Goal: Information Seeking & Learning: Learn about a topic

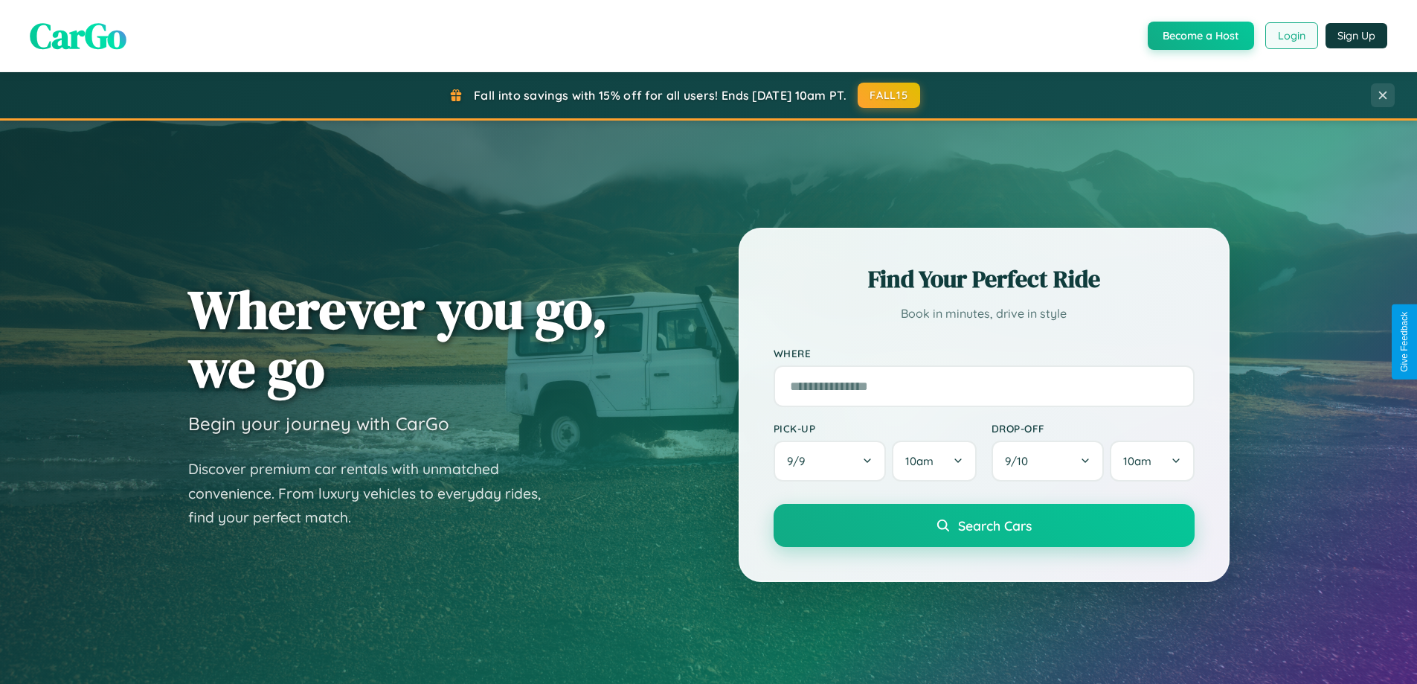
click at [1291, 36] on button "Login" at bounding box center [1291, 35] width 53 height 27
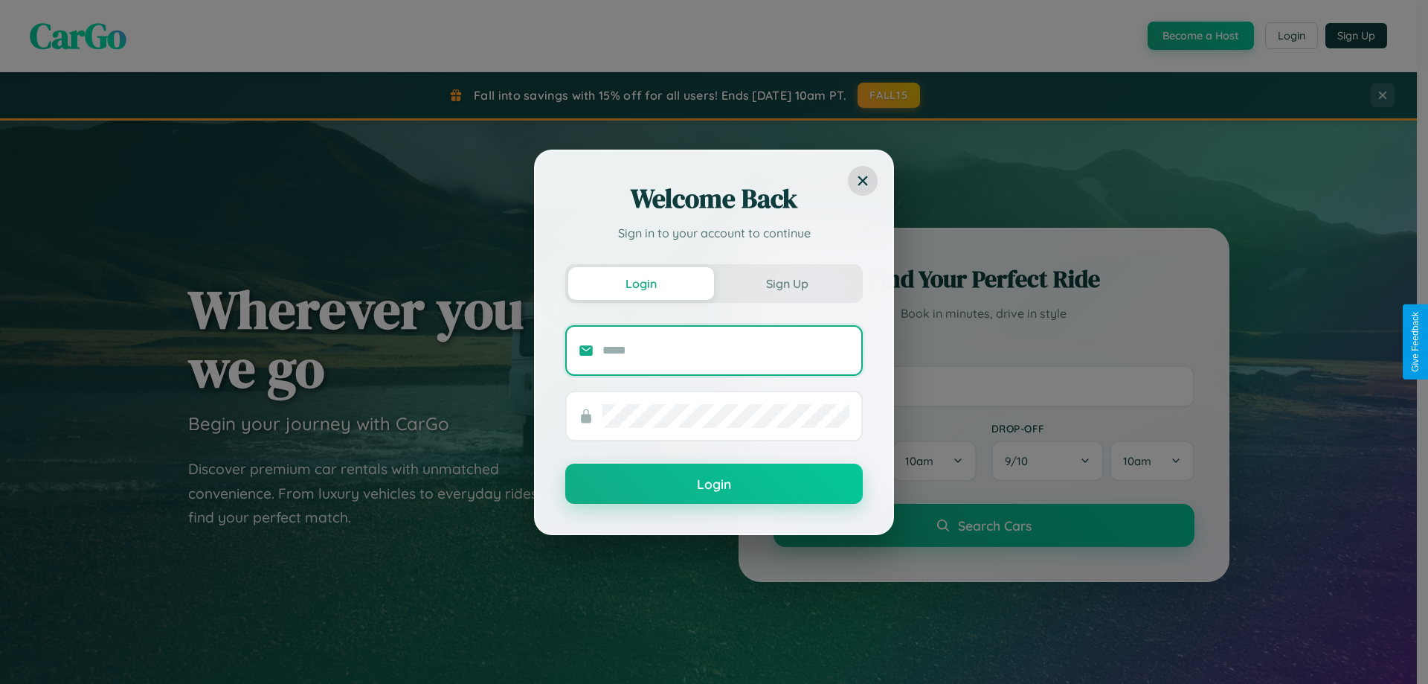
click at [726, 350] on input "text" at bounding box center [726, 350] width 247 height 24
type input "**********"
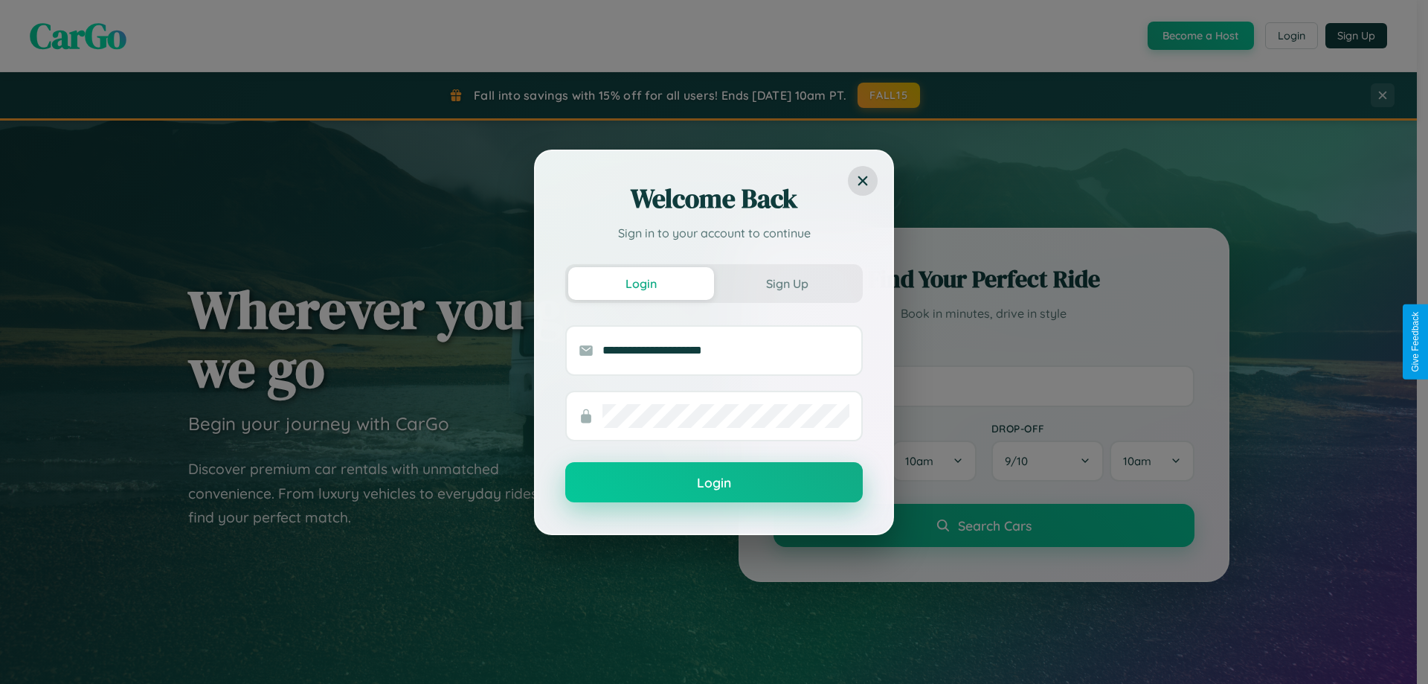
click at [714, 483] on button "Login" at bounding box center [714, 482] width 298 height 40
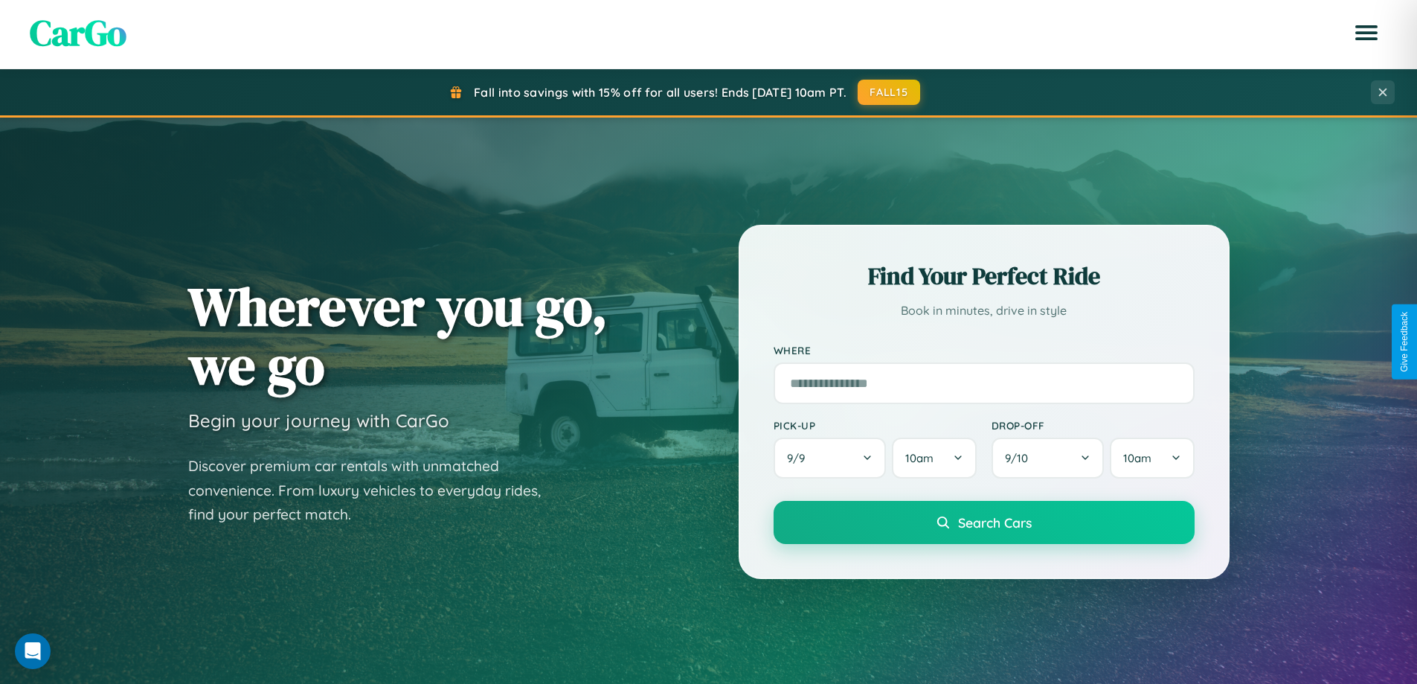
scroll to position [2862, 0]
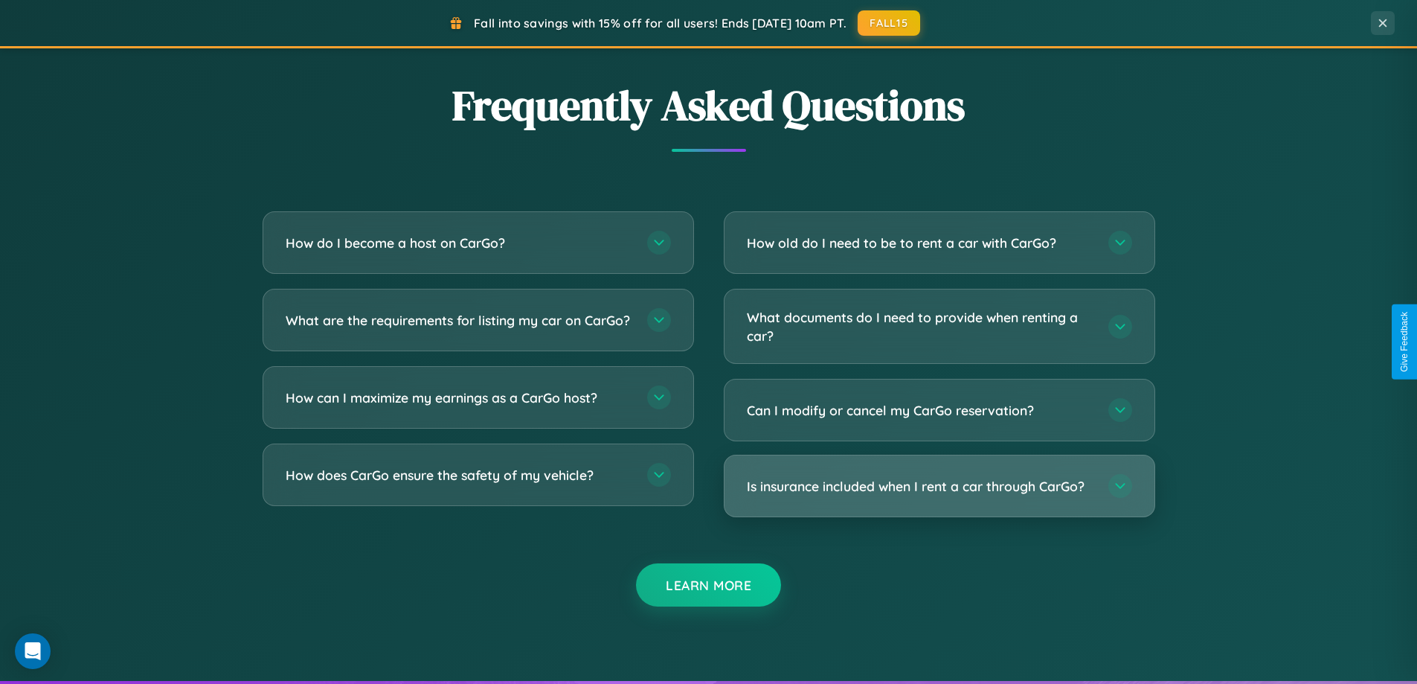
click at [939, 486] on h3 "Is insurance included when I rent a car through CarGo?" at bounding box center [920, 486] width 347 height 19
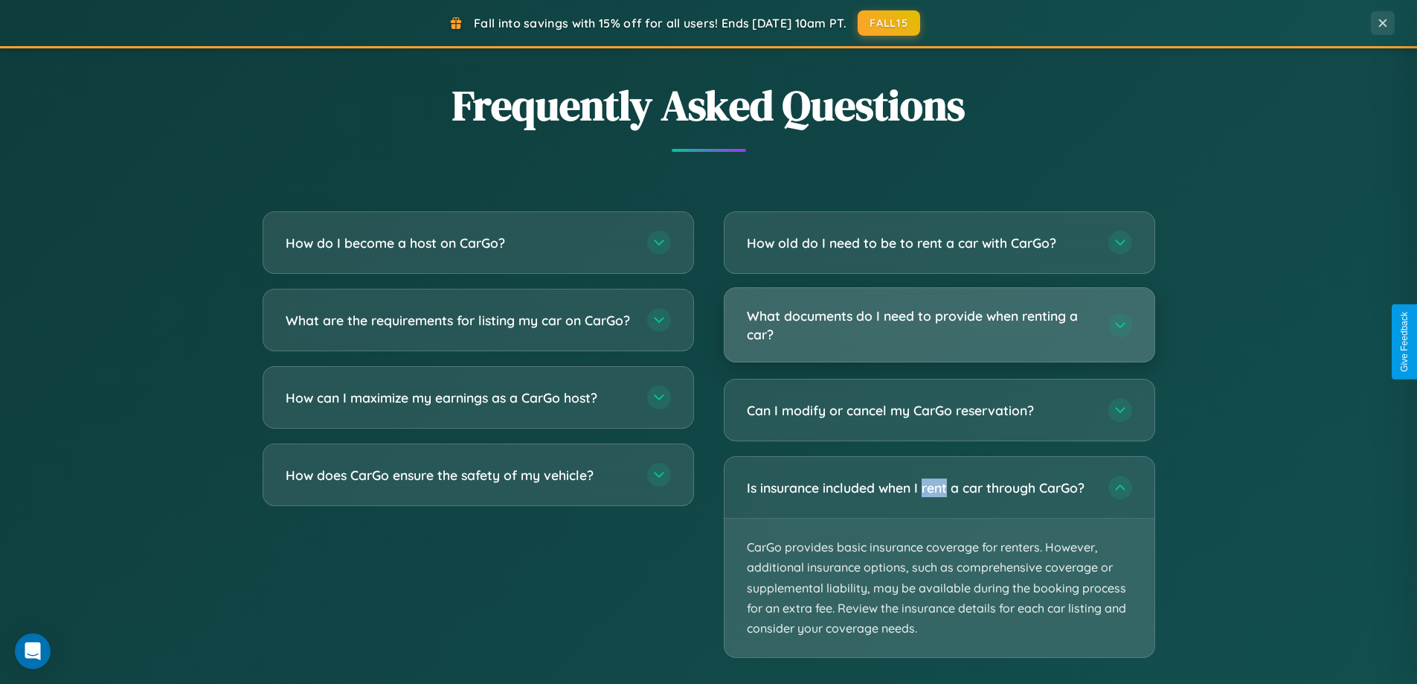
click at [939, 325] on h3 "What documents do I need to provide when renting a car?" at bounding box center [920, 324] width 347 height 36
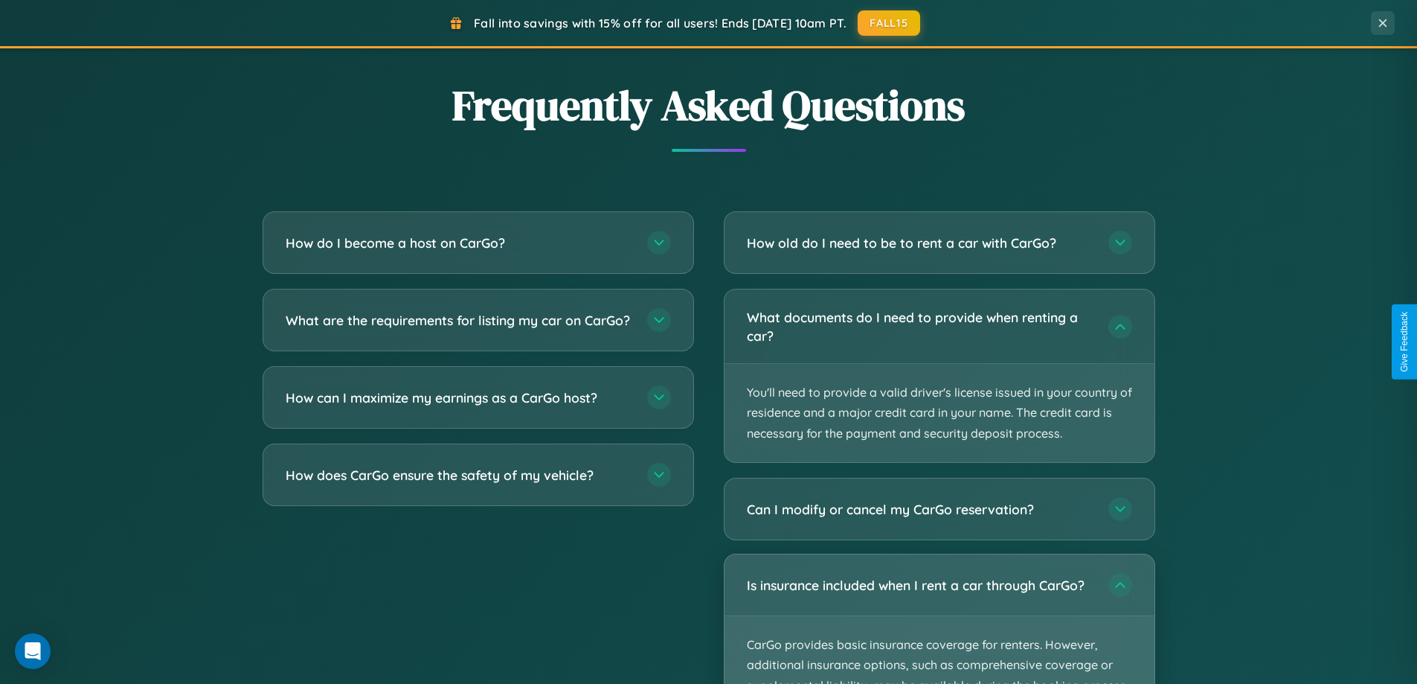
click at [939, 619] on p "CarGo provides basic insurance coverage for renters. However, additional insura…" at bounding box center [940, 685] width 430 height 138
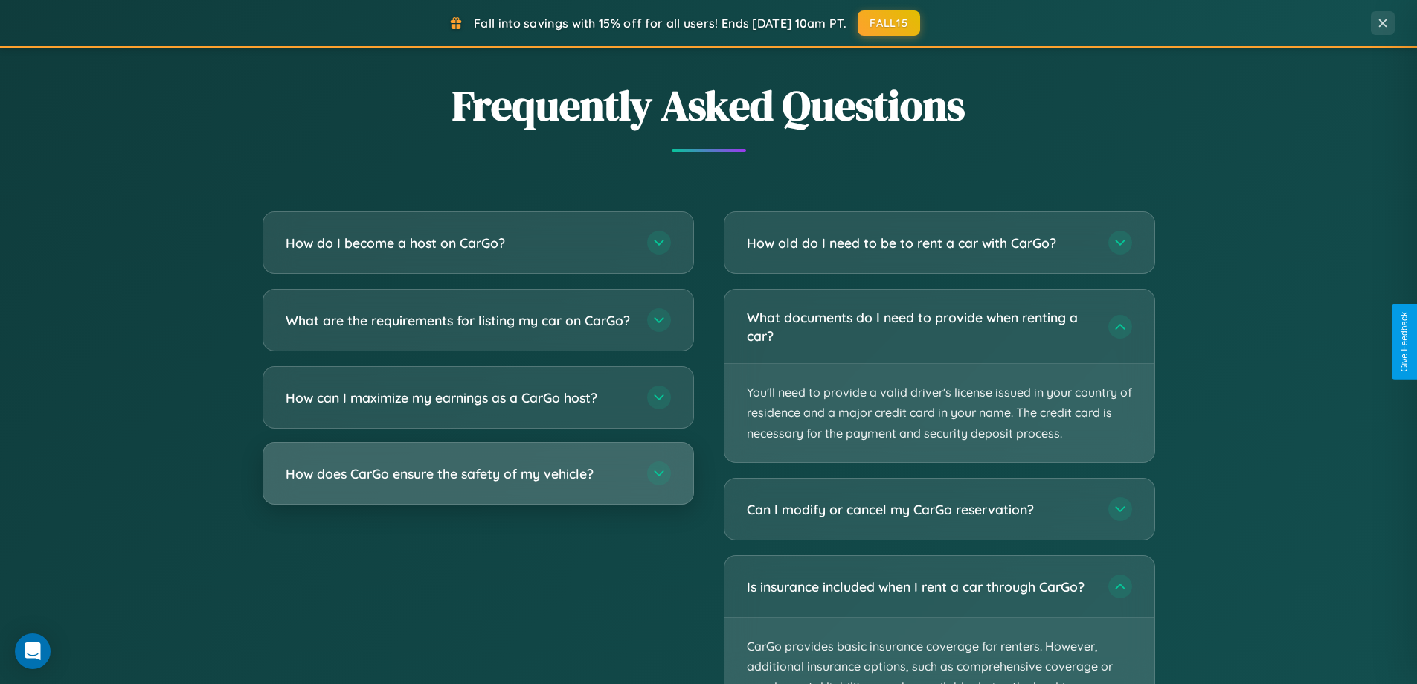
click at [478, 483] on h3 "How does CarGo ensure the safety of my vehicle?" at bounding box center [459, 473] width 347 height 19
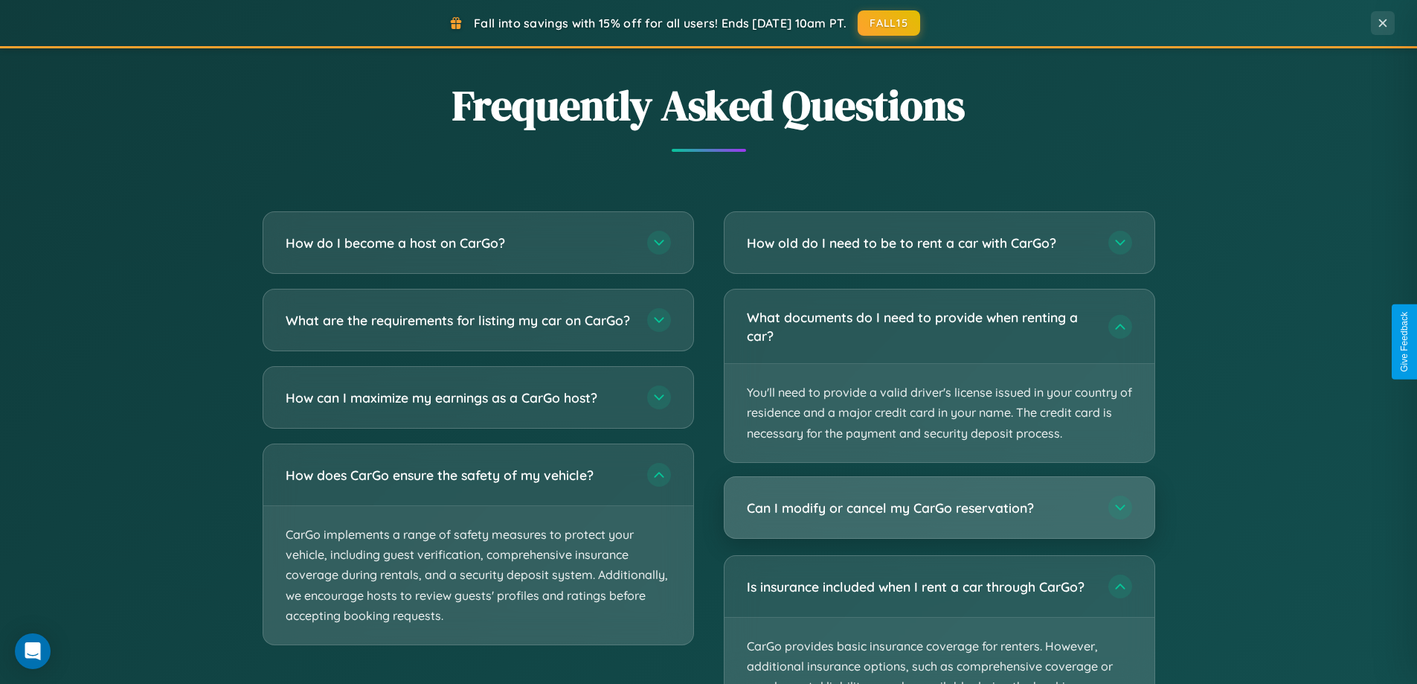
click at [939, 508] on h3 "Can I modify or cancel my CarGo reservation?" at bounding box center [920, 507] width 347 height 19
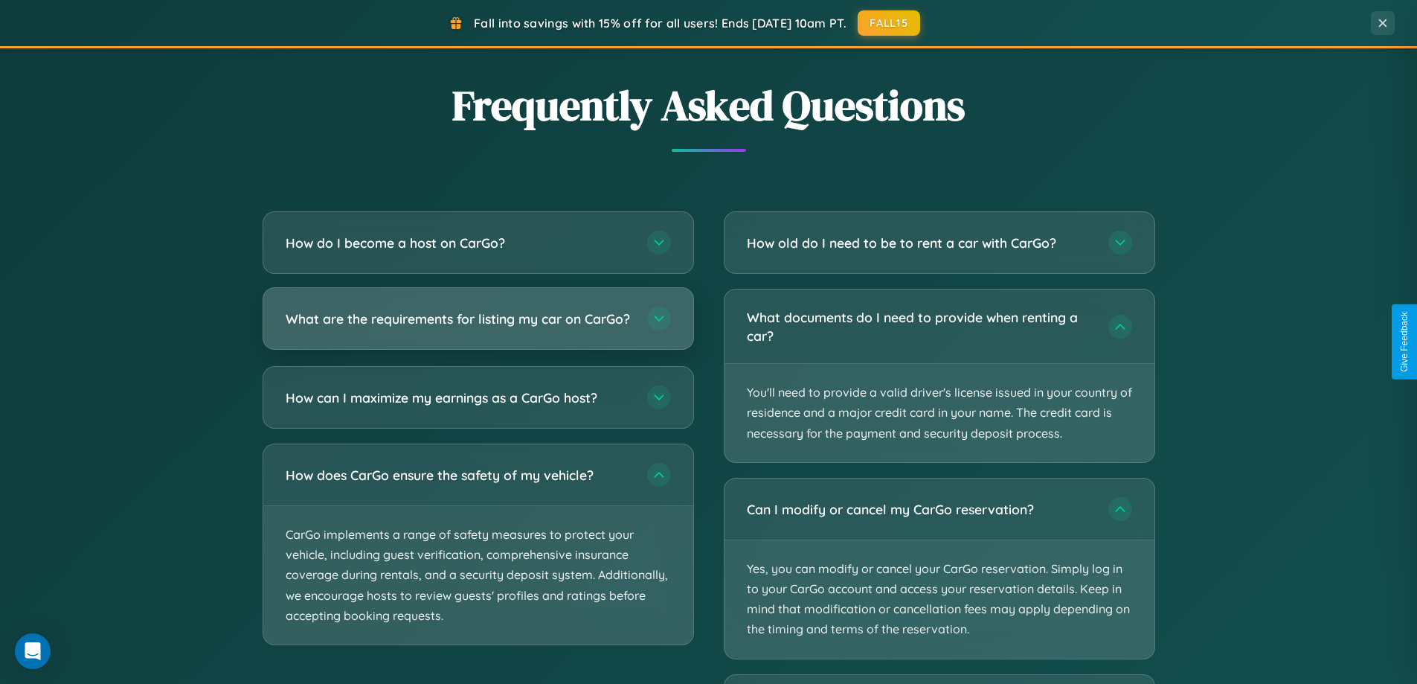
click at [478, 326] on h3 "What are the requirements for listing my car on CarGo?" at bounding box center [459, 318] width 347 height 19
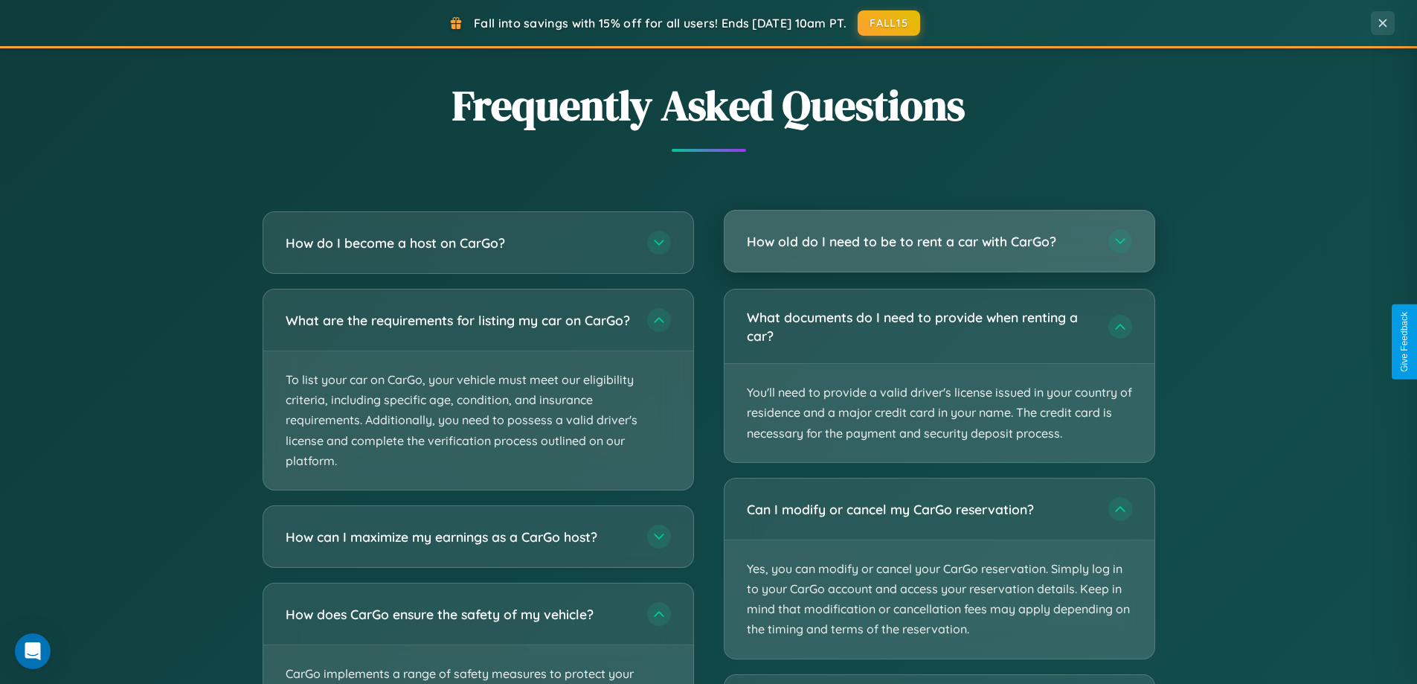
click at [939, 242] on h3 "How old do I need to be to rent a car with CarGo?" at bounding box center [920, 241] width 347 height 19
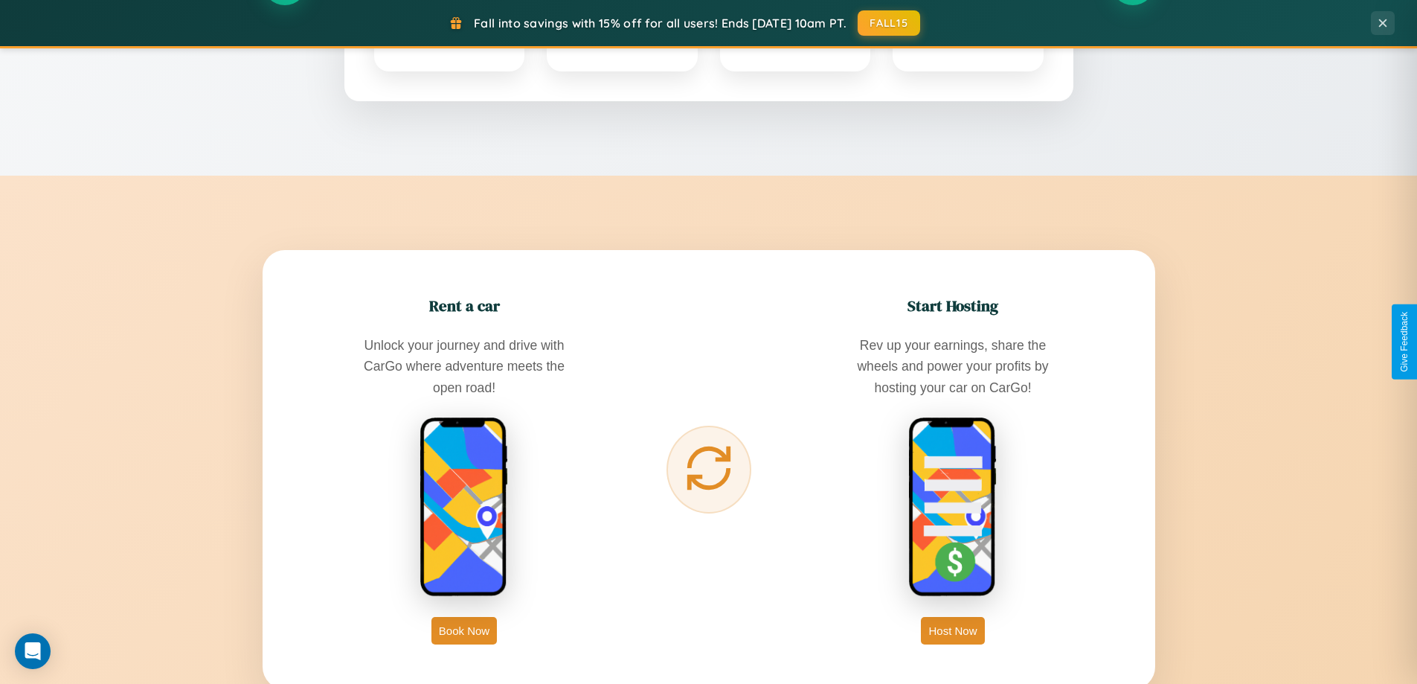
scroll to position [0, 0]
